Goal: Information Seeking & Learning: Learn about a topic

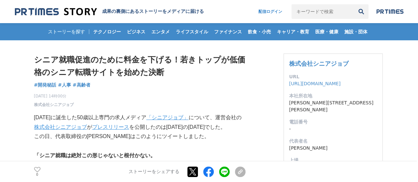
click at [148, 92] on div "[DATE] 14時00分 株式会社シニアジョブ 0" at bounding box center [139, 99] width 211 height 17
click at [158, 97] on div "[DATE] 14時00分 株式会社シニアジョブ 0" at bounding box center [139, 99] width 211 height 17
click at [158, 100] on div "[DATE] 14時00分 株式会社シニアジョブ 0" at bounding box center [139, 99] width 211 height 17
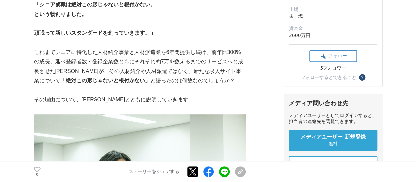
scroll to position [165, 0]
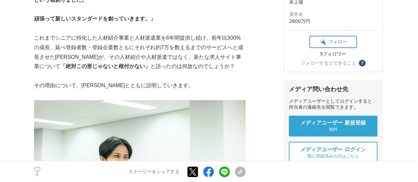
click at [219, 20] on p "頑張って新しいスタンダードを創っていきます。」" at bounding box center [139, 19] width 211 height 10
click at [206, 76] on p at bounding box center [139, 76] width 211 height 10
click at [209, 89] on p "その理由について、[PERSON_NAME]とともに説明していきます。" at bounding box center [139, 86] width 211 height 10
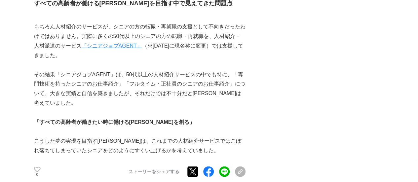
scroll to position [595, 0]
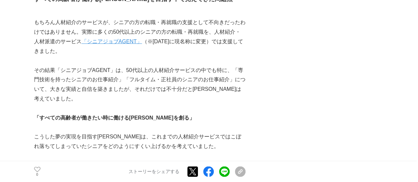
click at [127, 43] on link "「シニアジョブAGENT」" at bounding box center [112, 41] width 60 height 6
click at [244, 85] on p "その結果「シニアジョブAGENT」は、50代以上の人材紹介サービスの中でも特に、「専門技術を持ったシニアのお仕事紹介」「フルタイム・正社員のシニアのお仕事紹介…" at bounding box center [139, 84] width 211 height 38
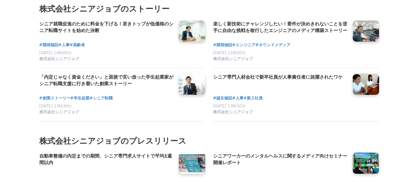
scroll to position [2511, 0]
